Goal: Check status: Check status

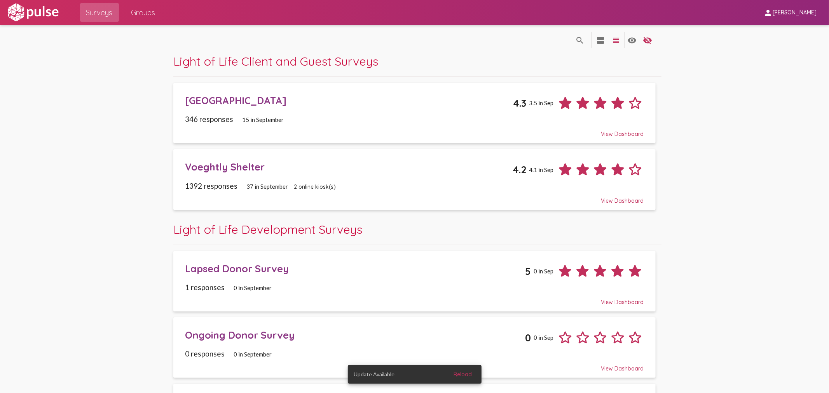
click at [237, 129] on div "View Dashboard" at bounding box center [414, 131] width 458 height 14
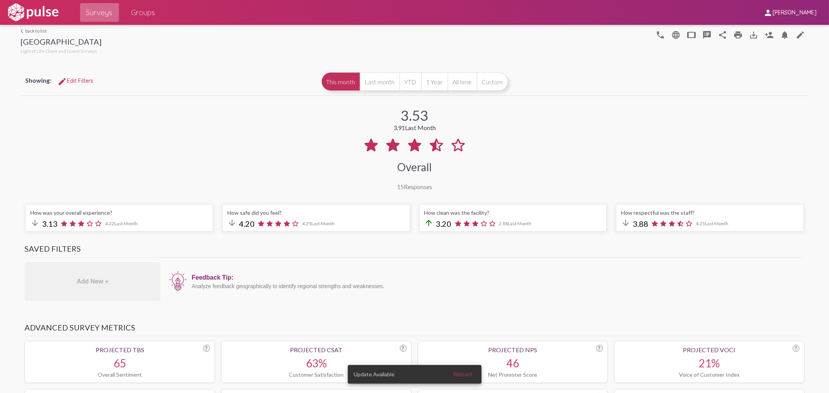
click at [107, 4] on link "Surveys" at bounding box center [99, 12] width 39 height 19
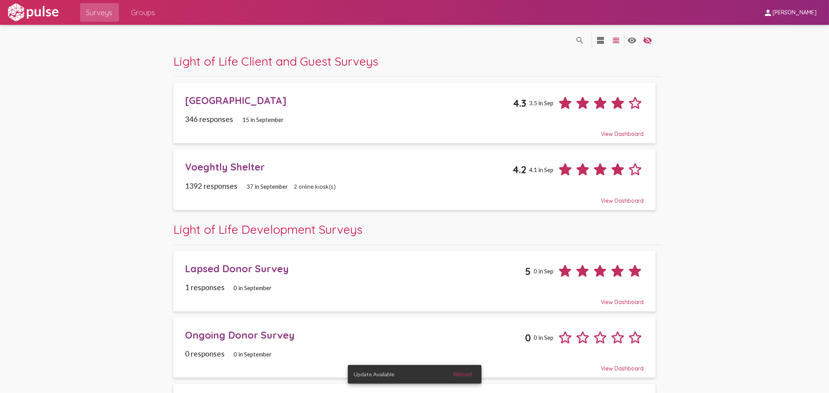
click at [256, 158] on div "Voeghtly Shelter 4.2 4.1 in Sep" at bounding box center [414, 166] width 458 height 23
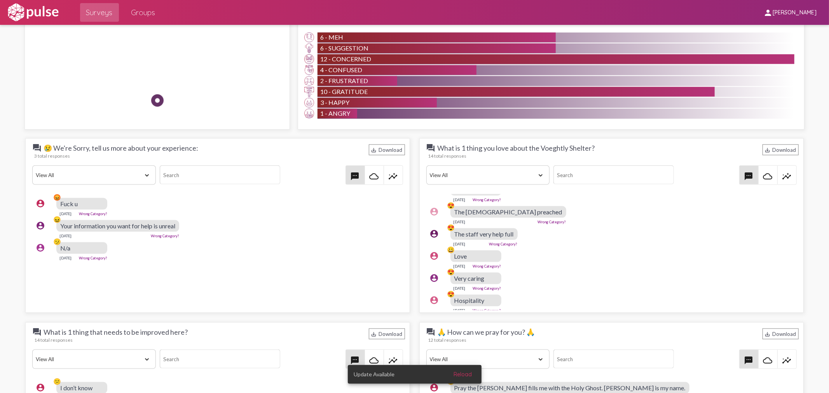
scroll to position [129, 0]
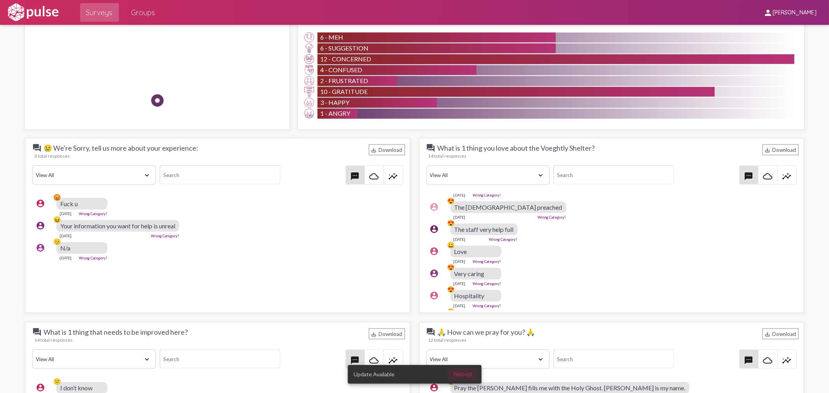
click at [462, 371] on span "Reload" at bounding box center [463, 374] width 18 height 7
